Goal: Transaction & Acquisition: Purchase product/service

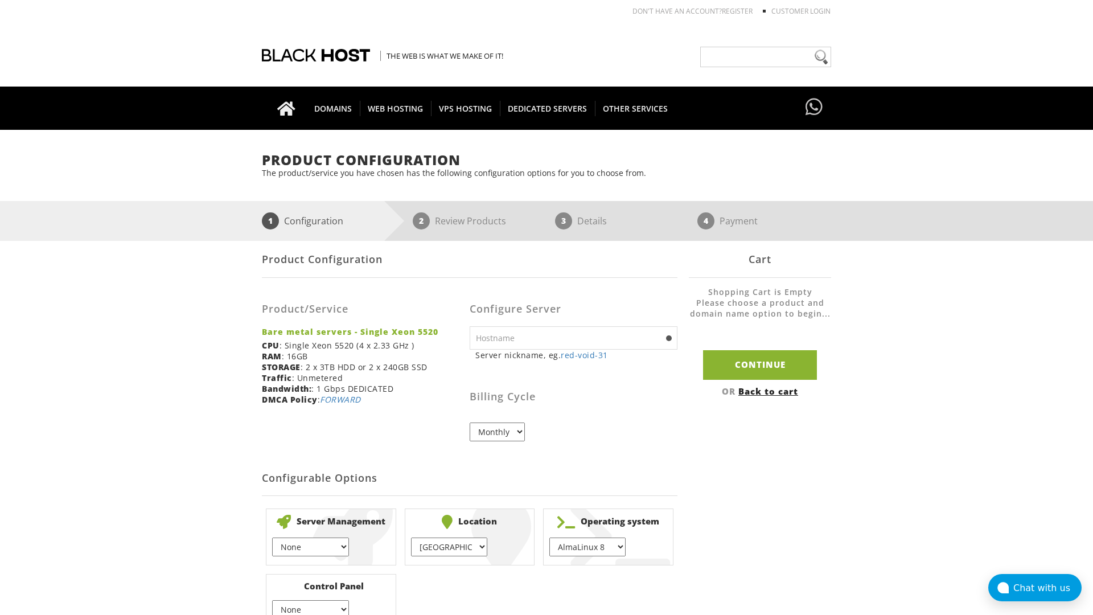
click at [770, 391] on link "Back to cart" at bounding box center [769, 391] width 60 height 11
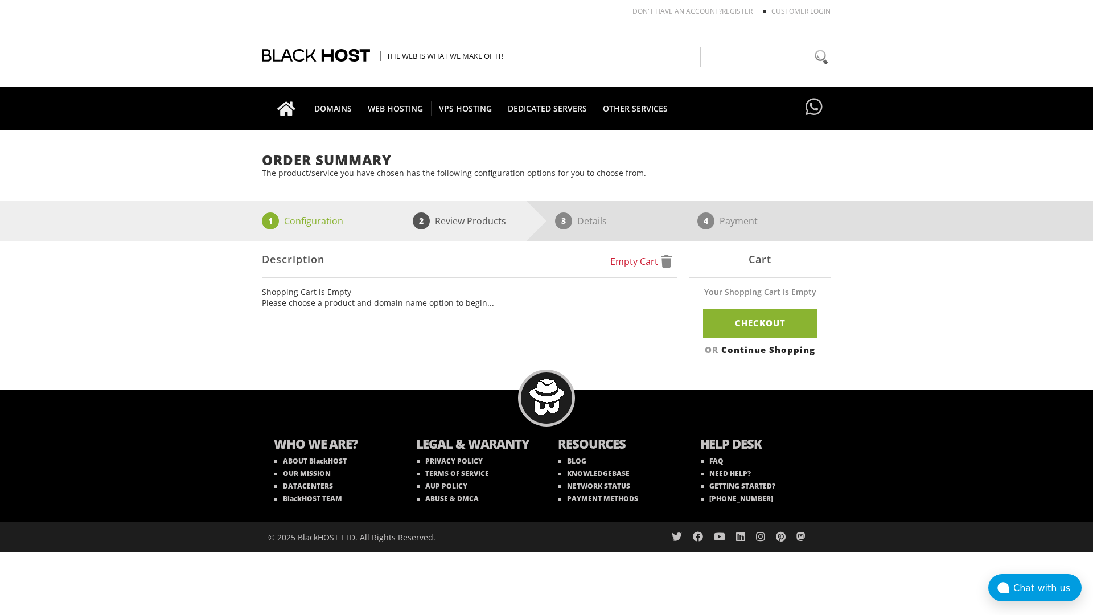
click at [770, 349] on link "Continue Shopping" at bounding box center [768, 349] width 94 height 11
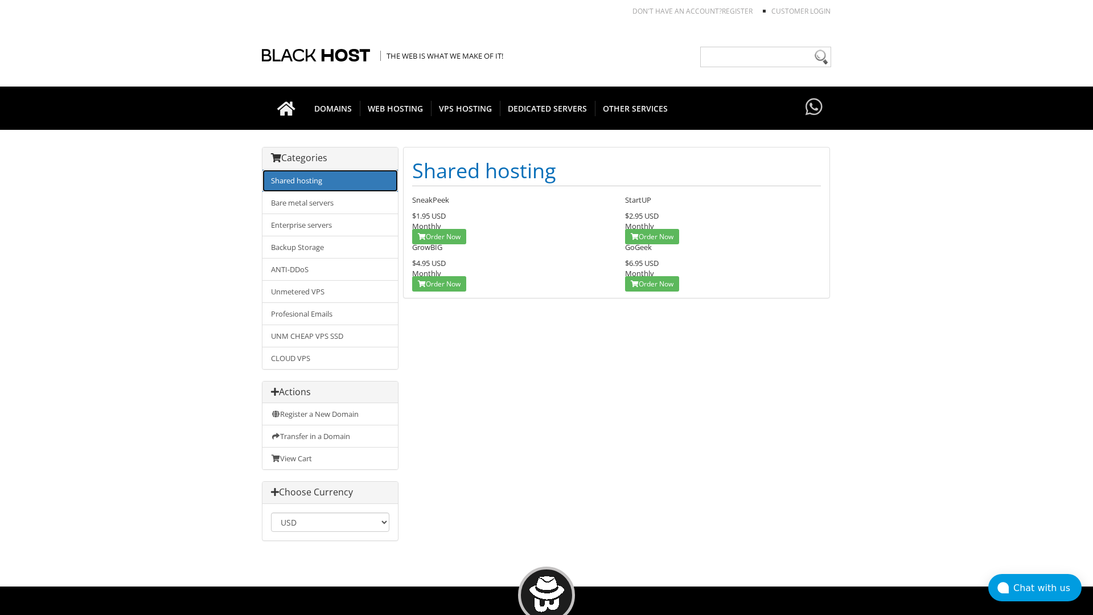
click at [330, 181] on link "Shared hosting" at bounding box center [331, 181] width 136 height 22
